Goal: Task Accomplishment & Management: Manage account settings

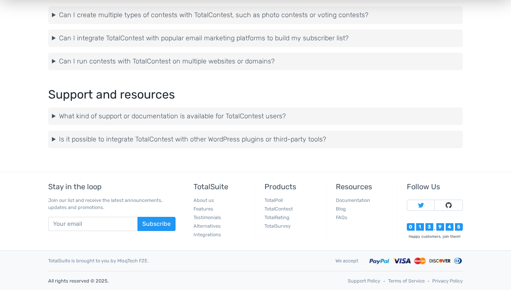
scroll to position [1082, 0]
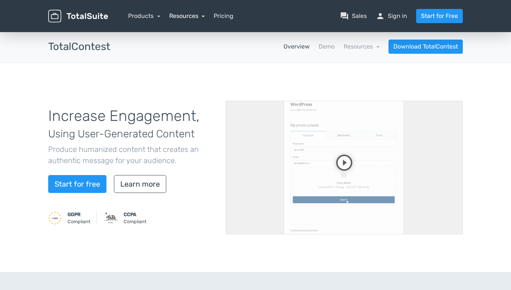
click at [185, 15] on link "Resources" at bounding box center [187, 15] width 36 height 7
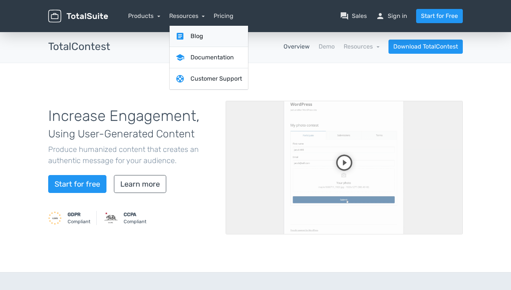
click at [195, 34] on link "article Blog" at bounding box center [209, 36] width 78 height 21
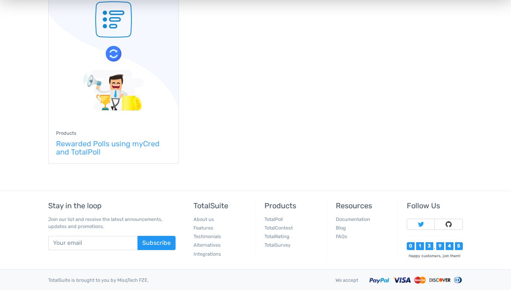
scroll to position [731, 0]
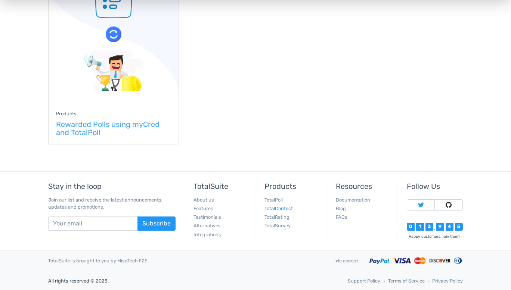
click at [273, 208] on link "TotalContest" at bounding box center [279, 209] width 28 height 6
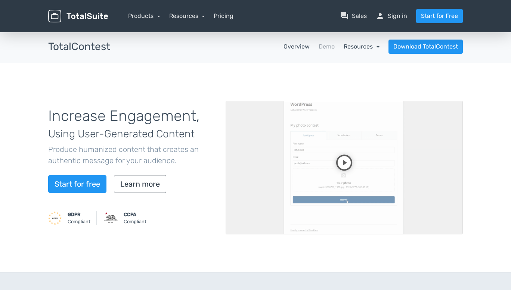
click at [360, 43] on link "Resources" at bounding box center [362, 46] width 36 height 7
click at [351, 65] on link "school Documentation" at bounding box center [345, 66] width 70 height 21
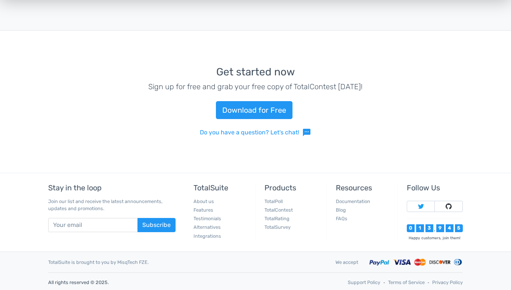
scroll to position [1606, 0]
click at [284, 207] on link "TotalContest" at bounding box center [279, 210] width 28 height 6
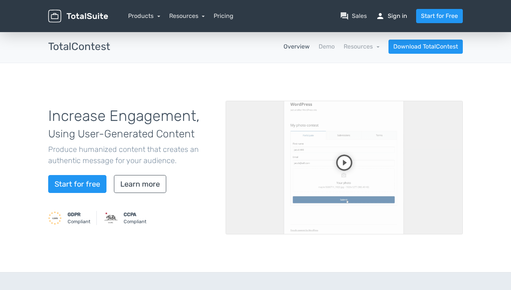
click at [397, 13] on link "person Sign in" at bounding box center [391, 16] width 31 height 9
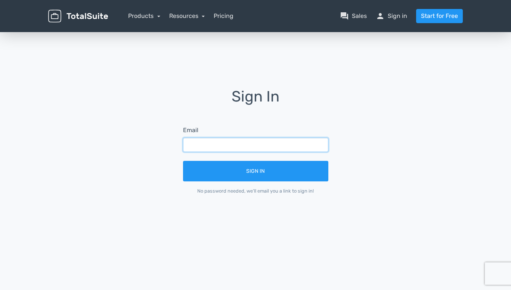
click at [215, 144] on input "text" at bounding box center [255, 145] width 145 height 14
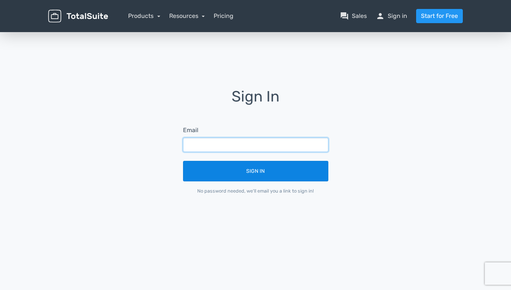
type input "mari.chambers2@gmail.com"
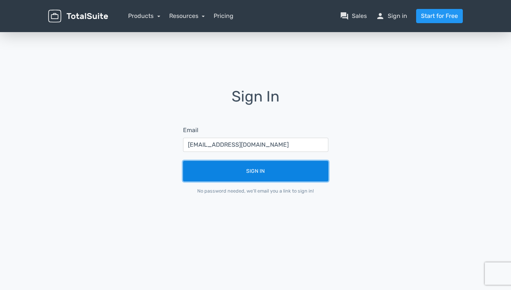
click at [244, 171] on button "Sign In" at bounding box center [255, 171] width 145 height 21
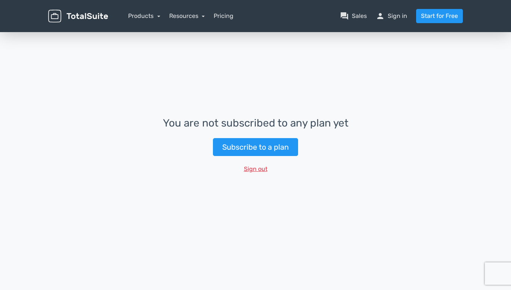
click at [262, 169] on button "Sign out" at bounding box center [255, 169] width 33 height 14
